Goal: Find specific page/section: Find specific page/section

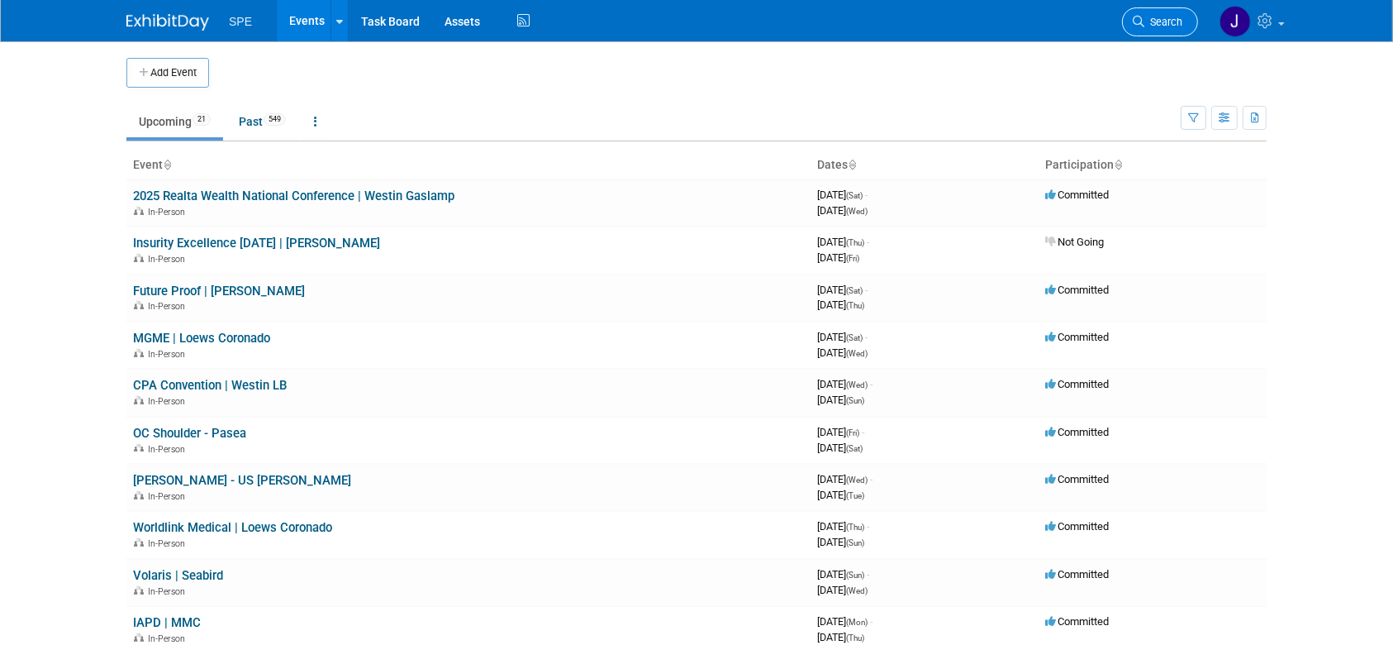
click at [1145, 20] on span "Search" at bounding box center [1164, 22] width 38 height 12
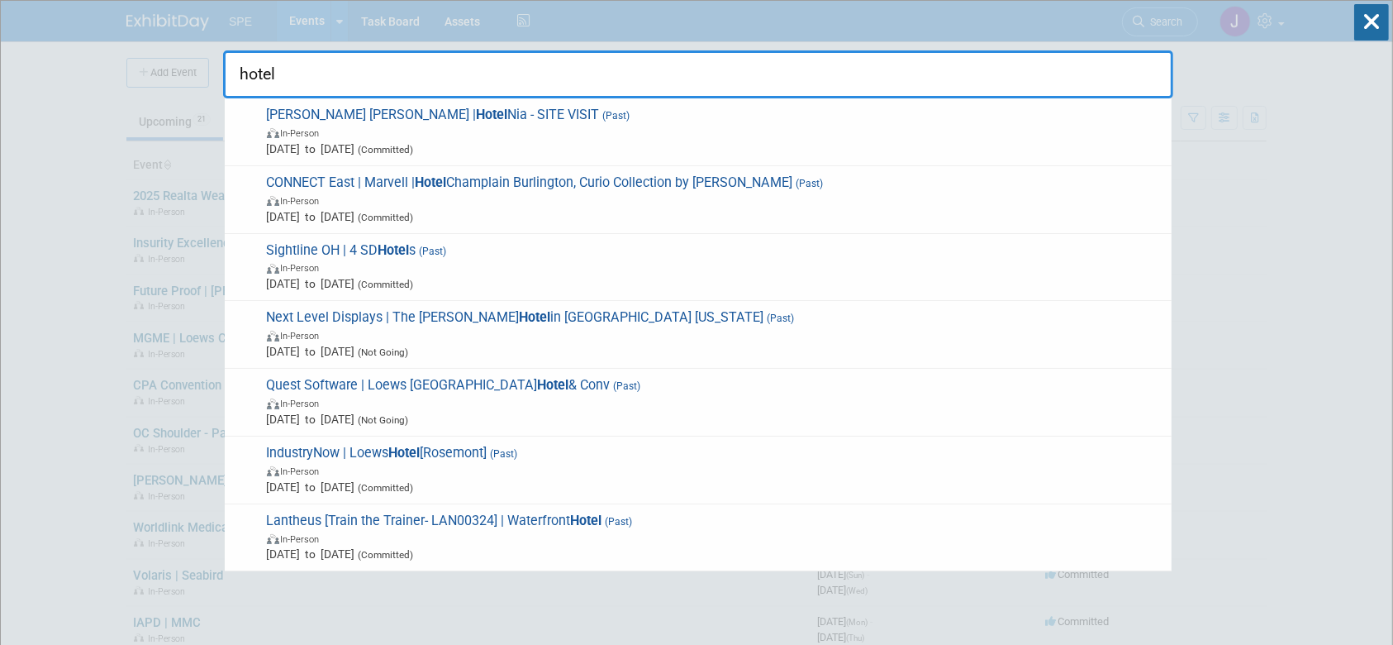
type input "hotel"
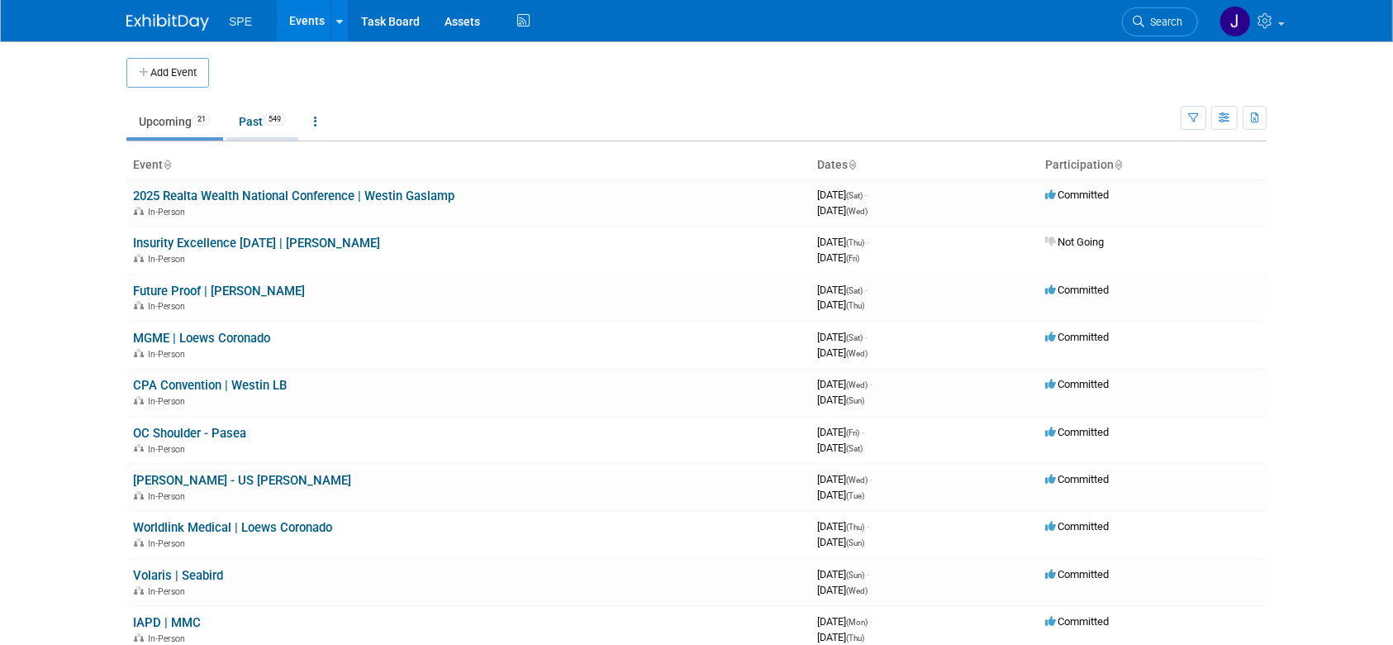
click at [256, 122] on link "Past 549" at bounding box center [262, 121] width 72 height 31
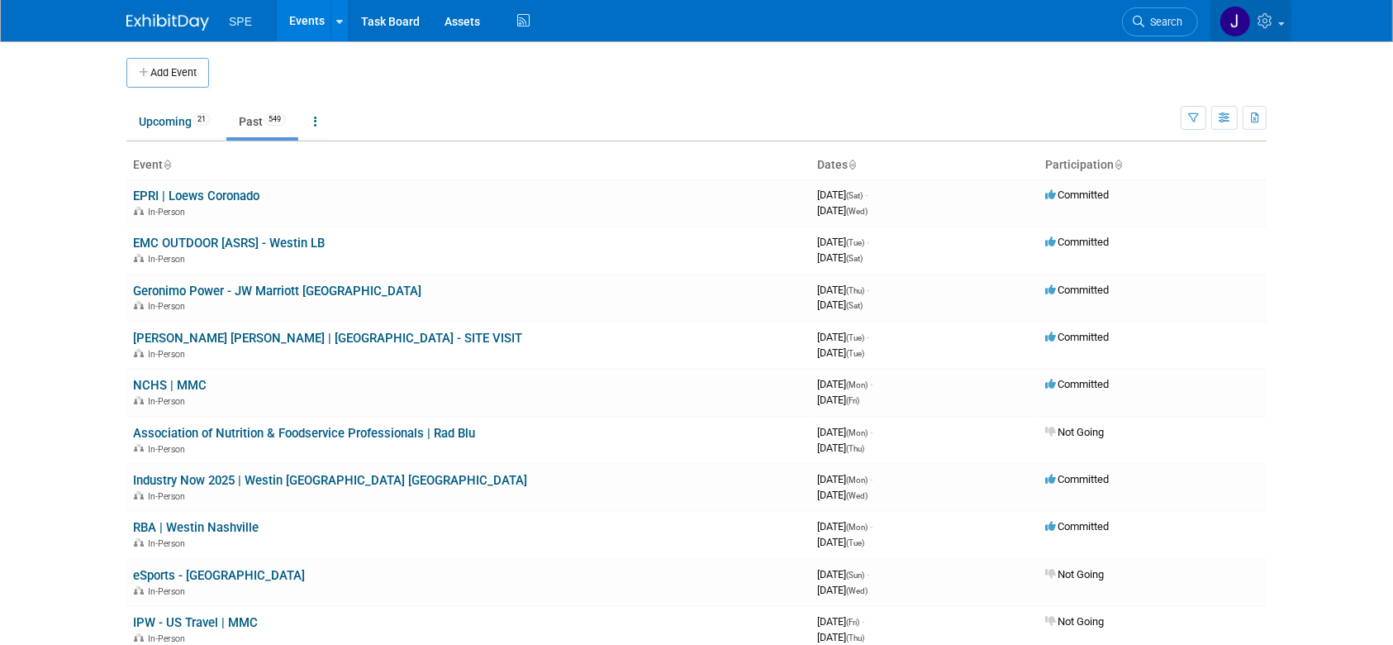
click at [1265, 21] on icon at bounding box center [1267, 20] width 19 height 15
